Goal: Entertainment & Leisure: Browse casually

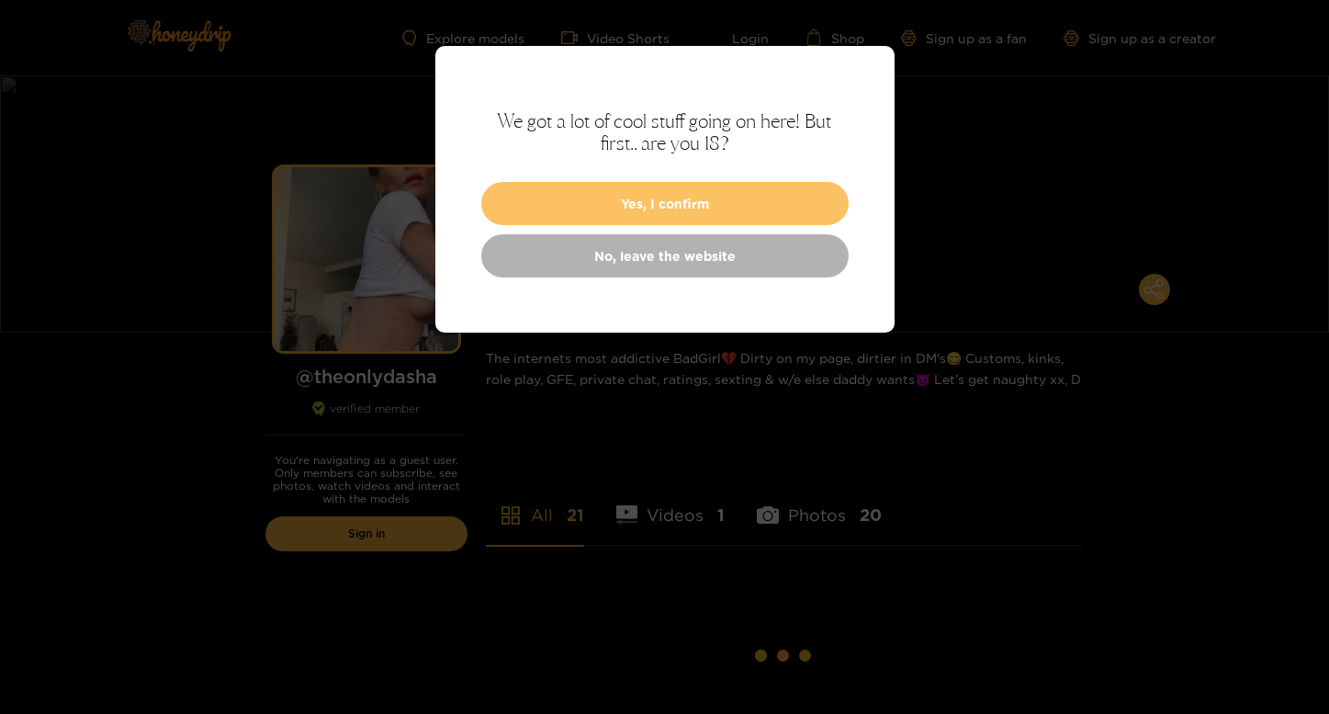
click at [604, 190] on button "Yes, I confirm" at bounding box center [664, 203] width 367 height 43
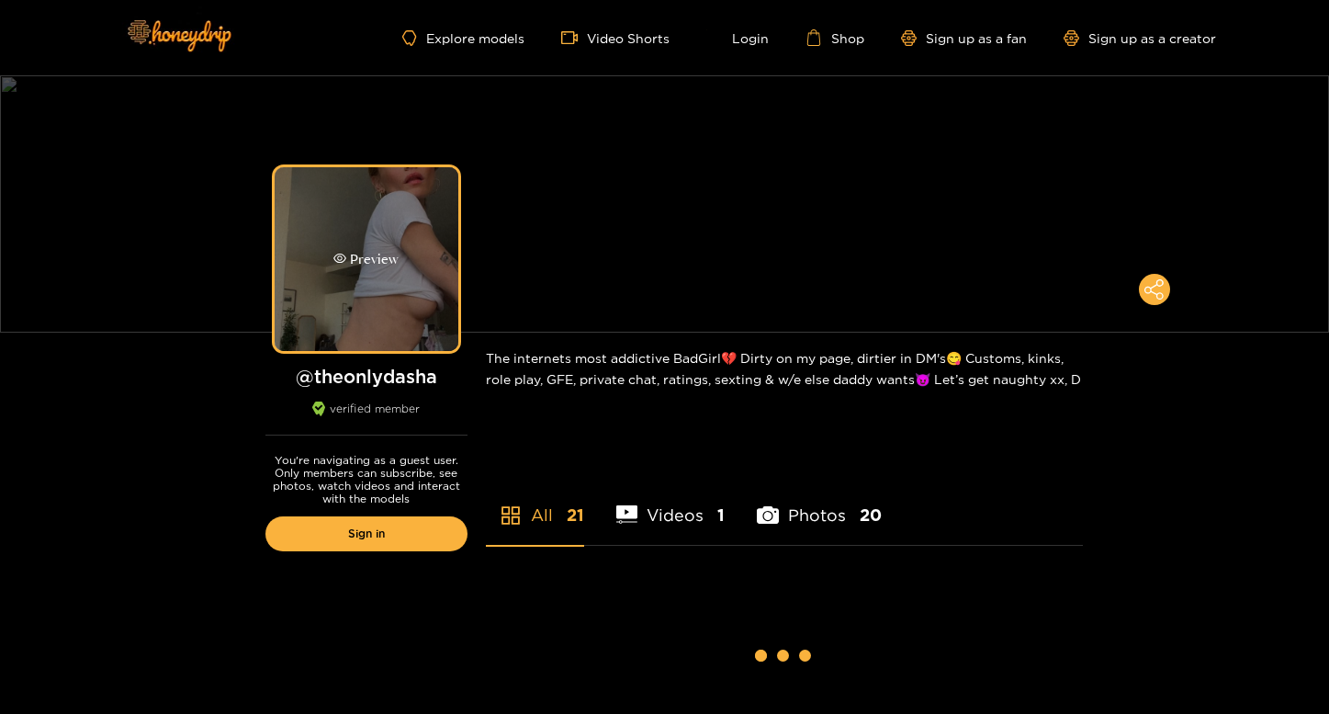
click at [414, 265] on div "Preview" at bounding box center [367, 259] width 184 height 184
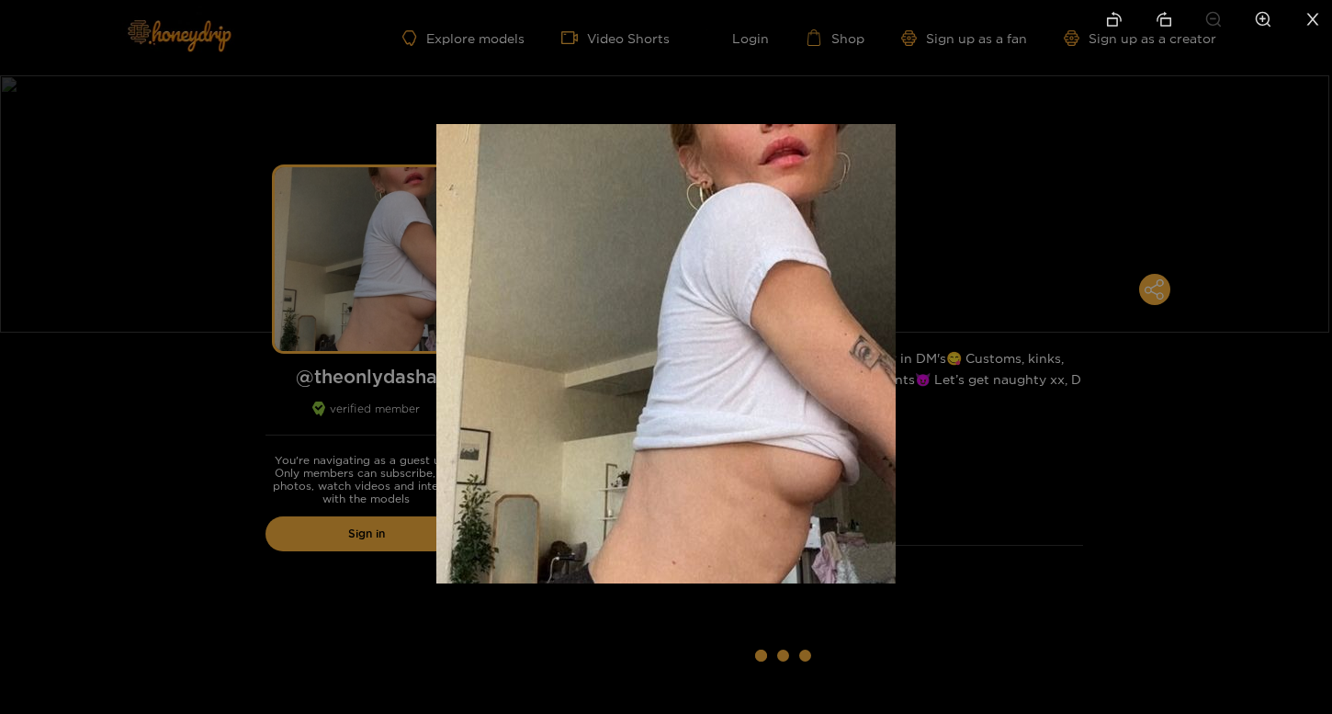
click at [351, 267] on div at bounding box center [666, 357] width 1332 height 714
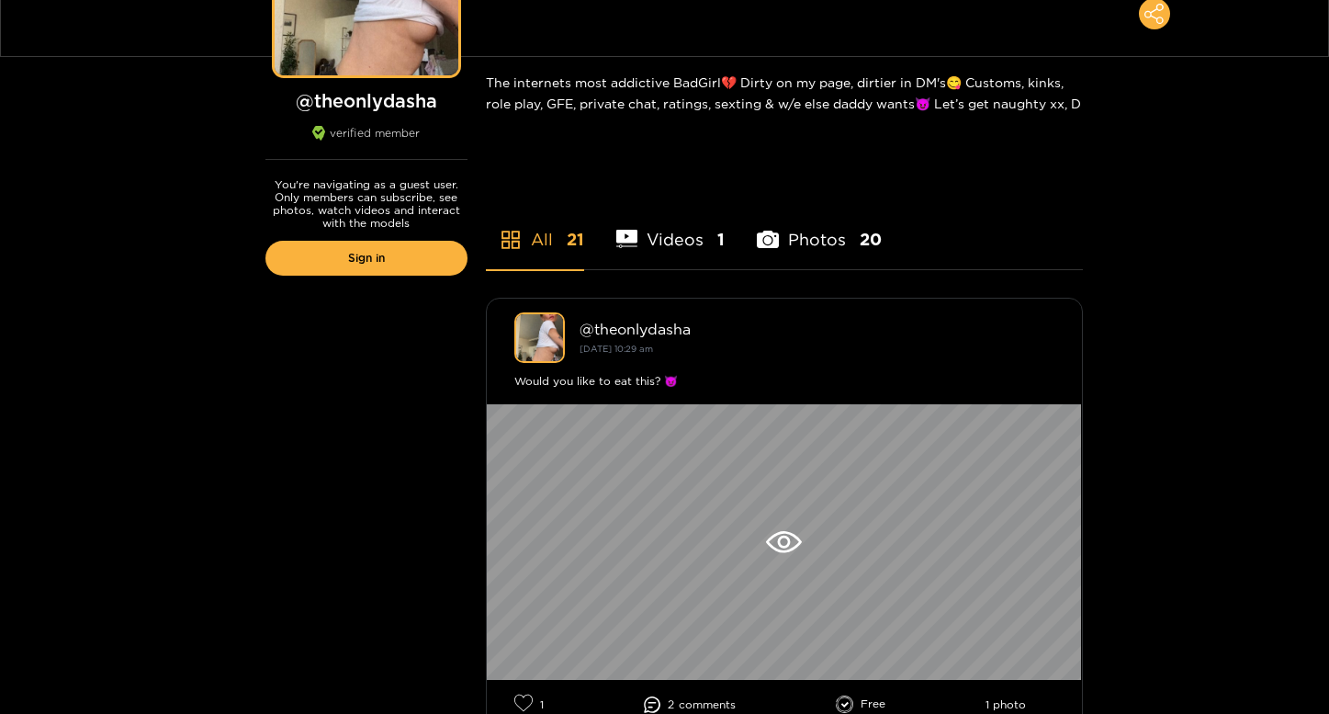
scroll to position [490, 0]
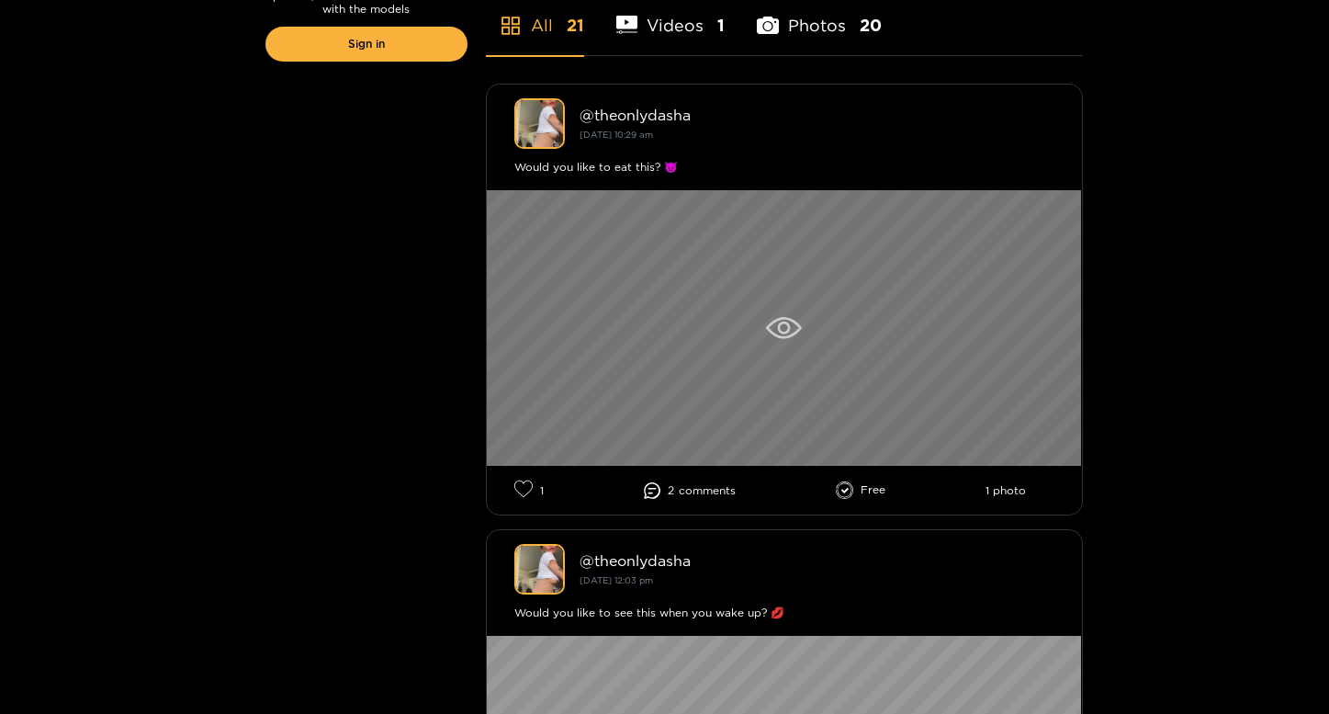
click at [784, 343] on div at bounding box center [784, 328] width 595 height 276
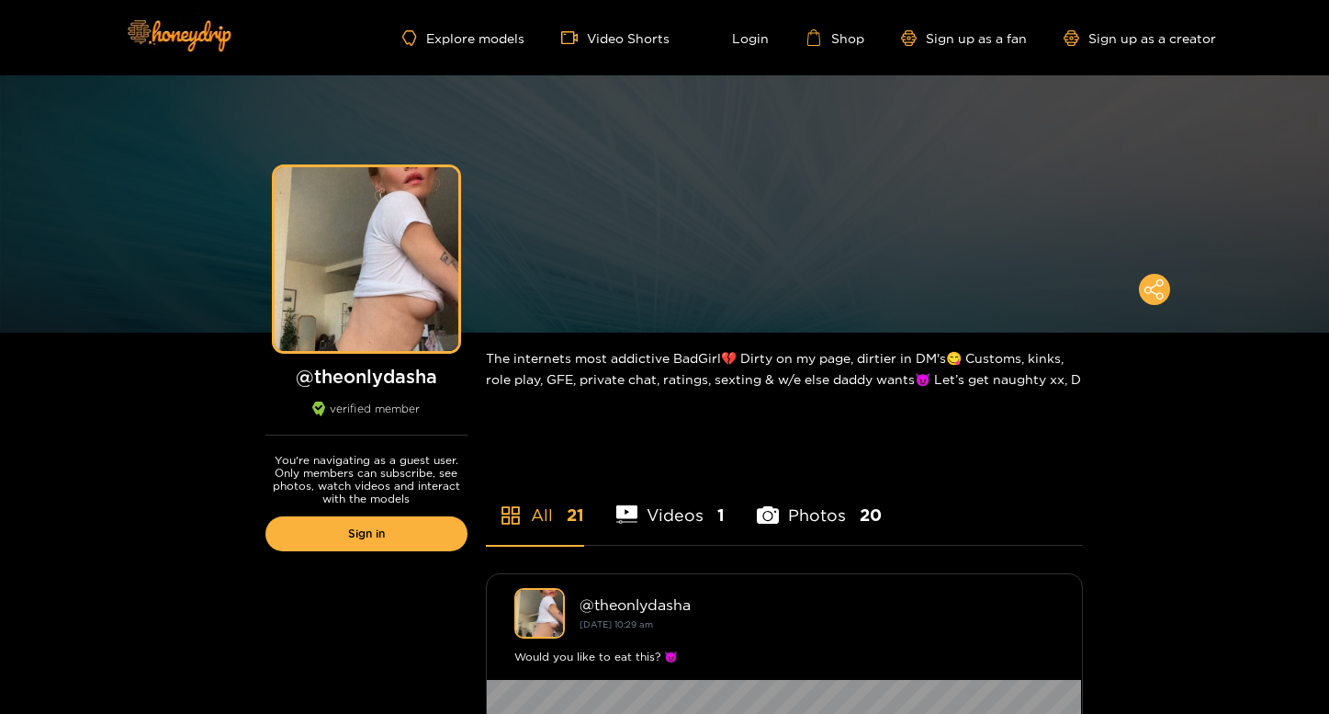
click at [660, 512] on li "Videos 1" at bounding box center [670, 503] width 109 height 83
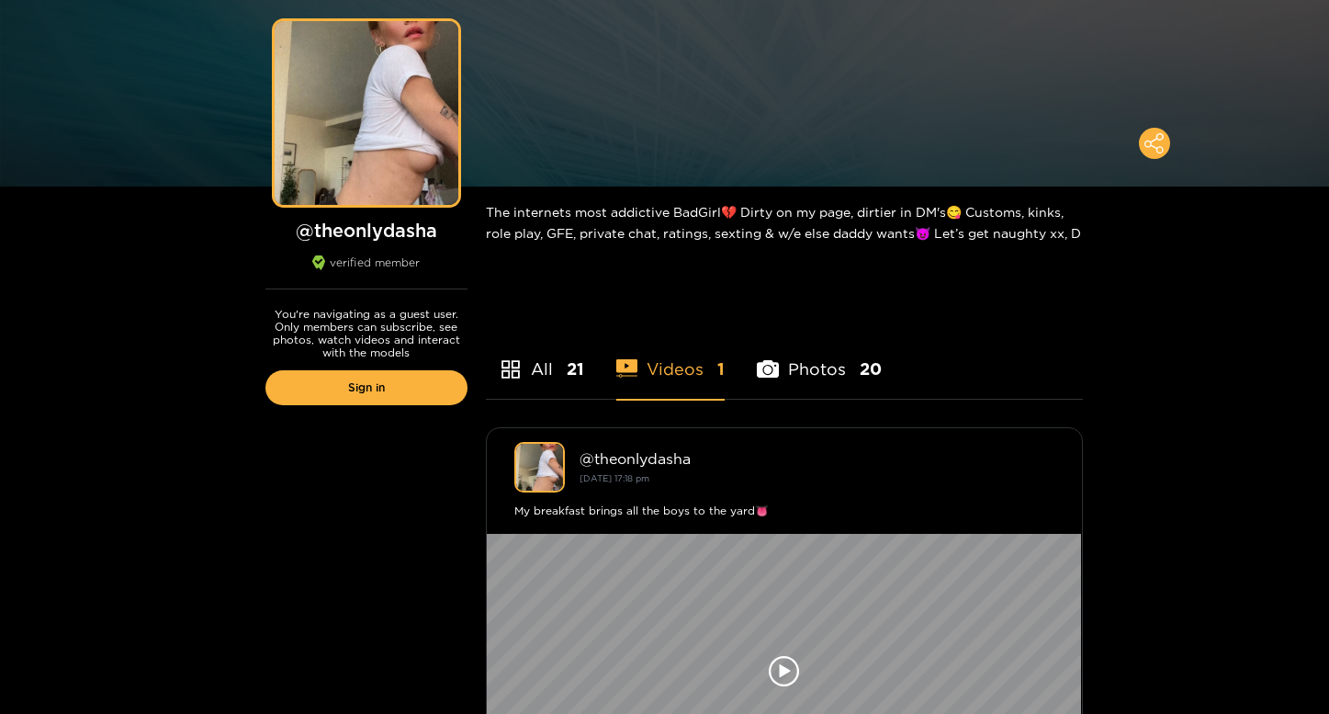
scroll to position [390, 0]
